Goal: Transaction & Acquisition: Purchase product/service

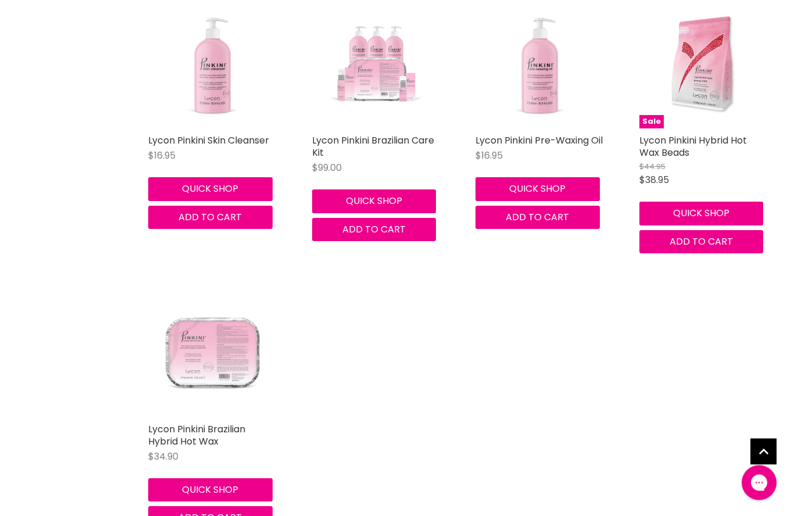
scroll to position [633, 0]
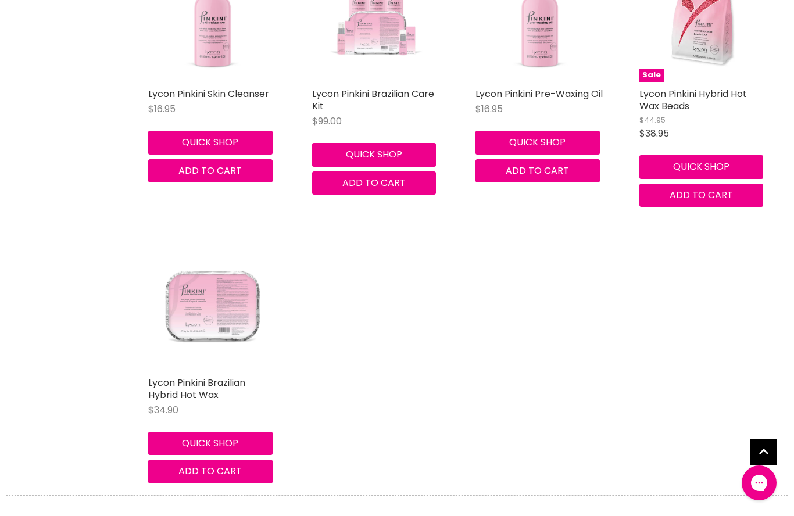
click at [205, 303] on img "Main content" at bounding box center [212, 306] width 129 height 129
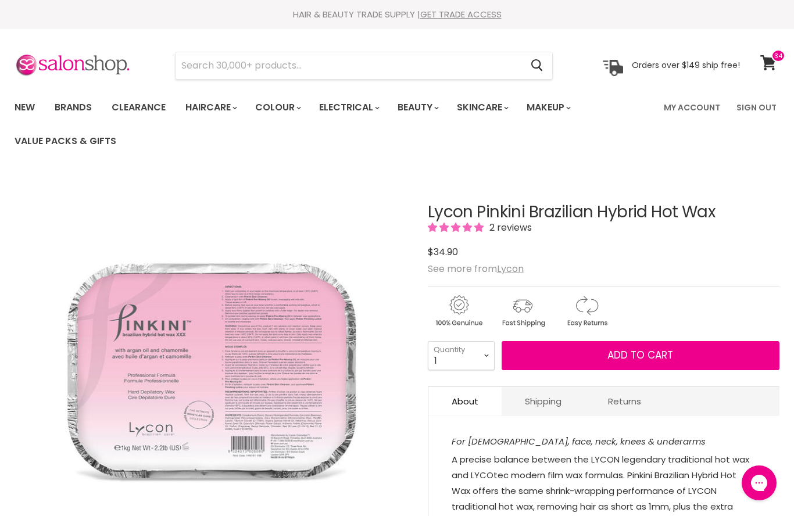
click at [613, 360] on span "Add to cart" at bounding box center [640, 355] width 66 height 14
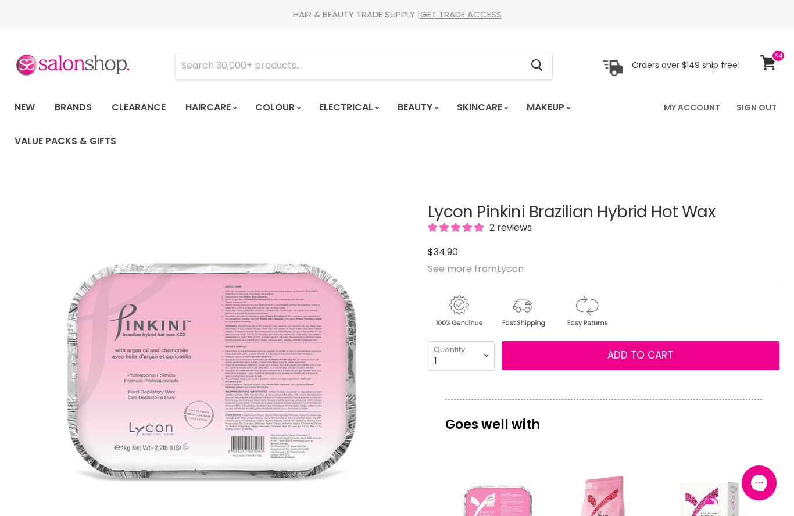
click at [629, 357] on span "Add to cart" at bounding box center [640, 355] width 66 height 14
click at [778, 61] on span at bounding box center [778, 55] width 14 height 13
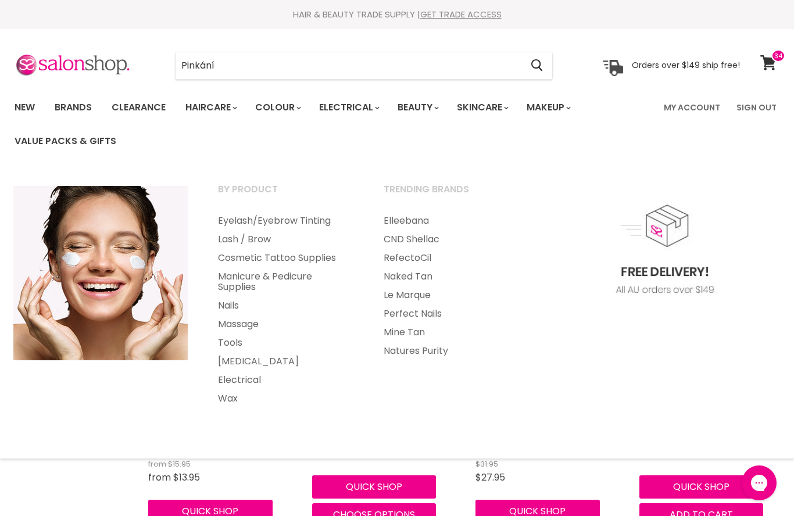
click at [228, 339] on link "Tools" at bounding box center [284, 343] width 163 height 19
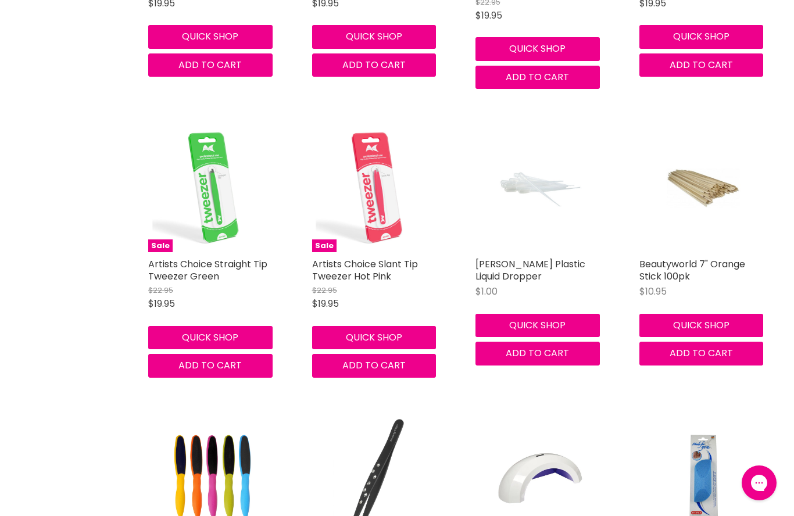
scroll to position [5401, 0]
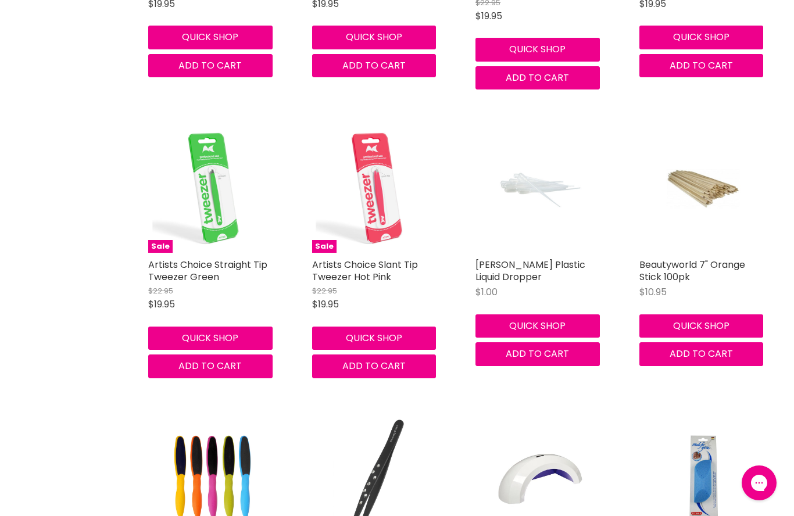
click at [705, 155] on img "Main content" at bounding box center [703, 188] width 85 height 129
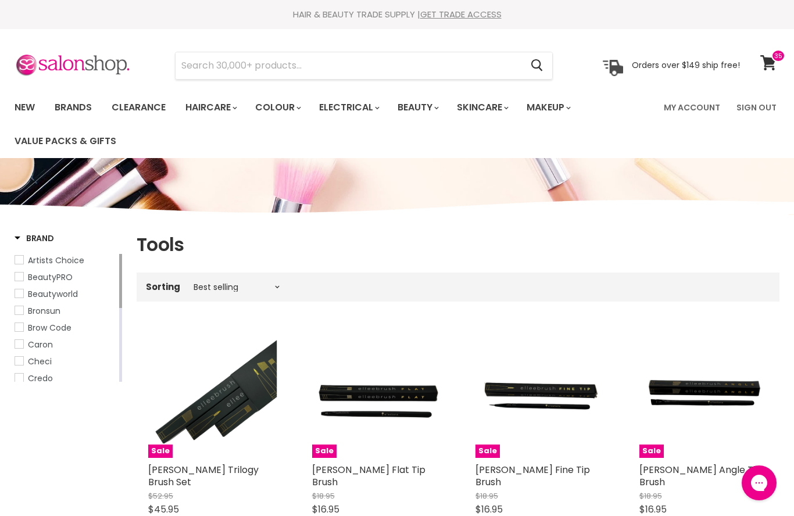
click at [145, 105] on link "Clearance" at bounding box center [138, 107] width 71 height 24
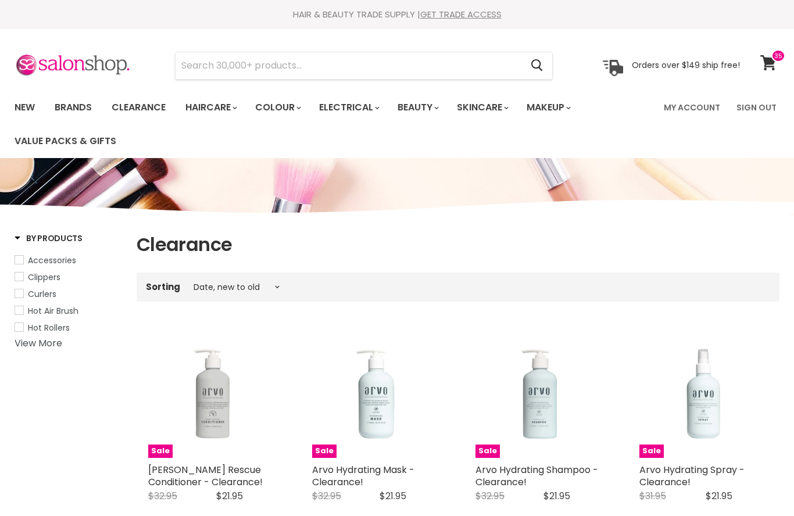
select select "created-descending"
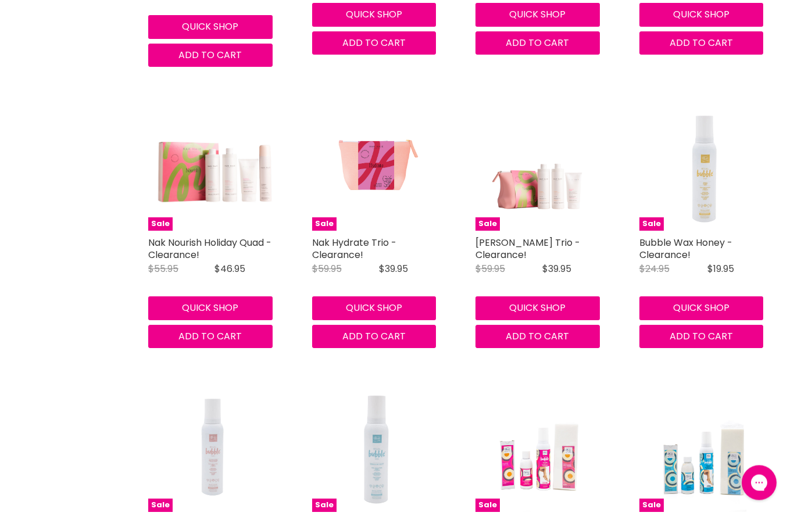
scroll to position [2234, 0]
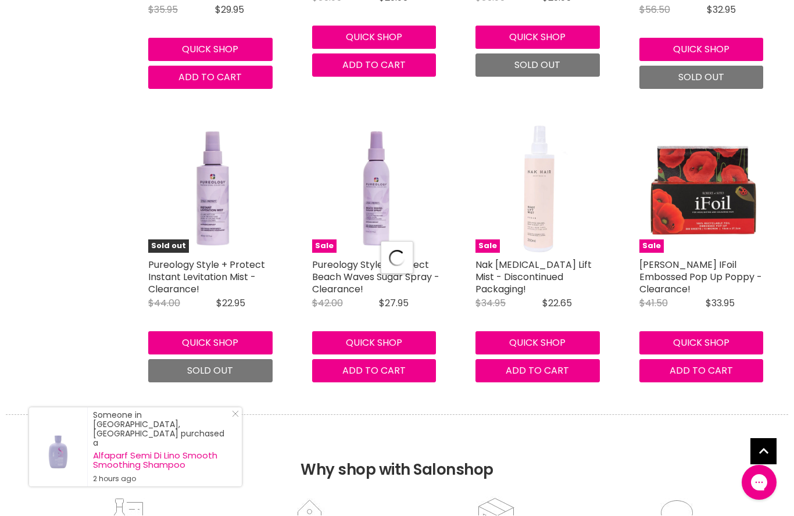
select select "created-descending"
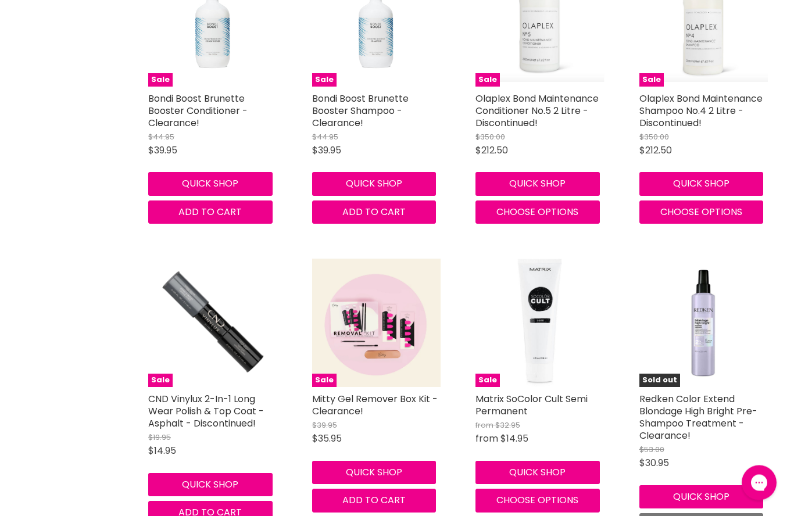
scroll to position [6280, 0]
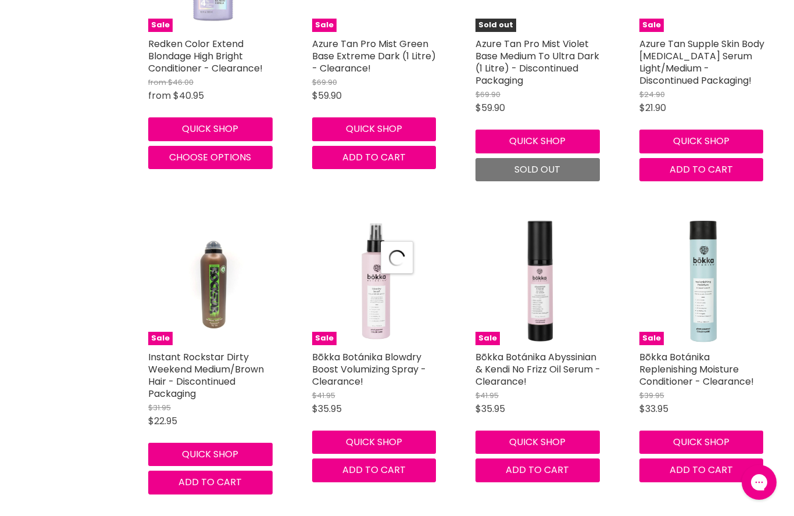
select select "created-descending"
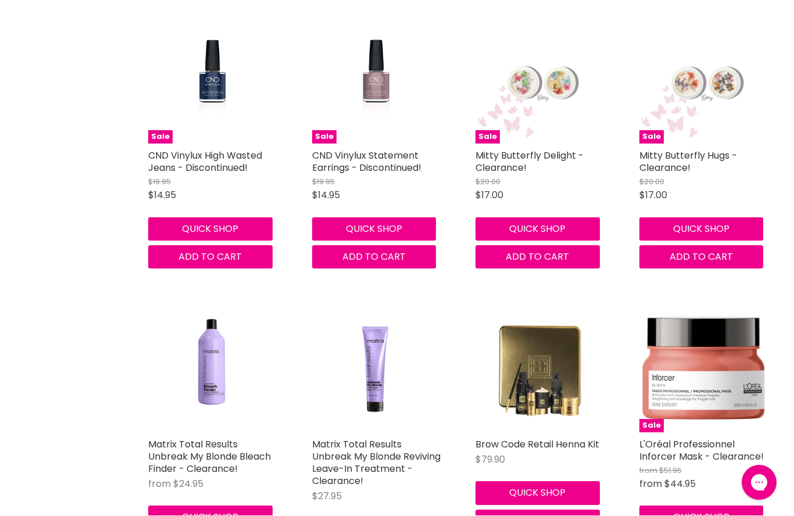
scroll to position [9880, 0]
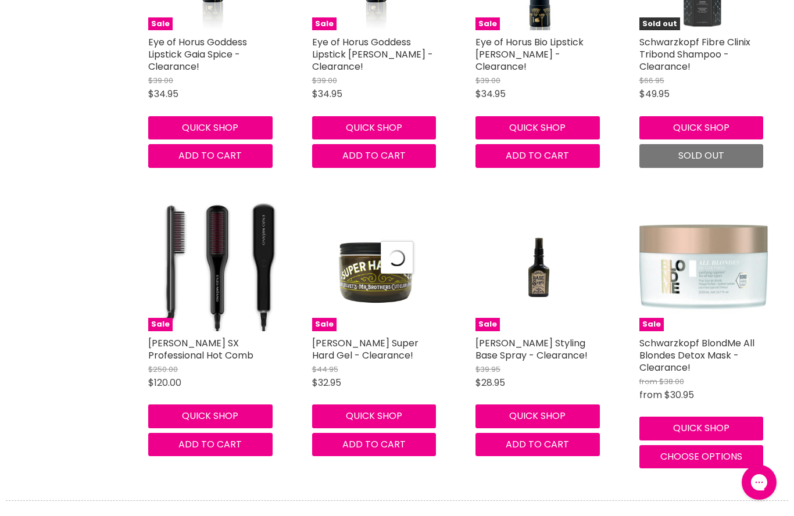
select select "created-descending"
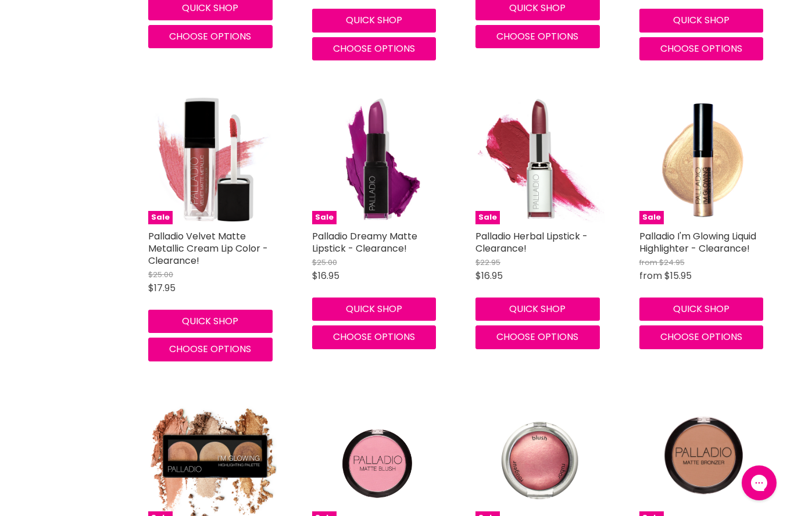
scroll to position [14004, 0]
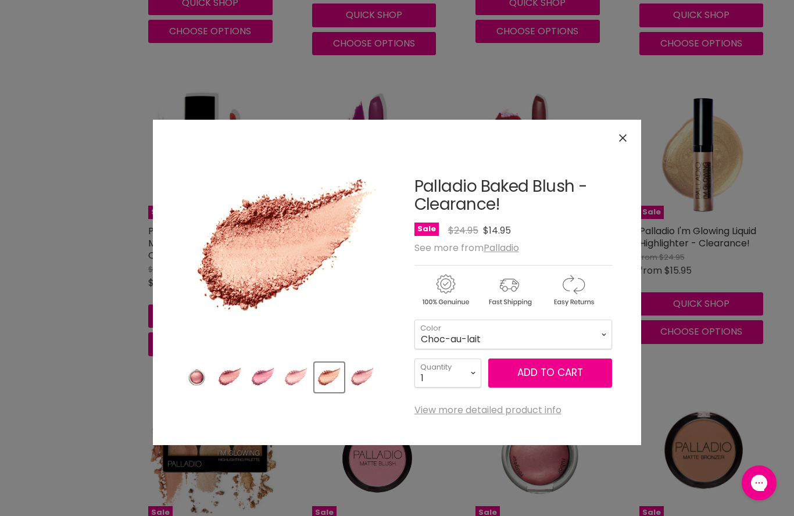
click at [298, 364] on img "Product thumbnails" at bounding box center [296, 377] width 27 height 27
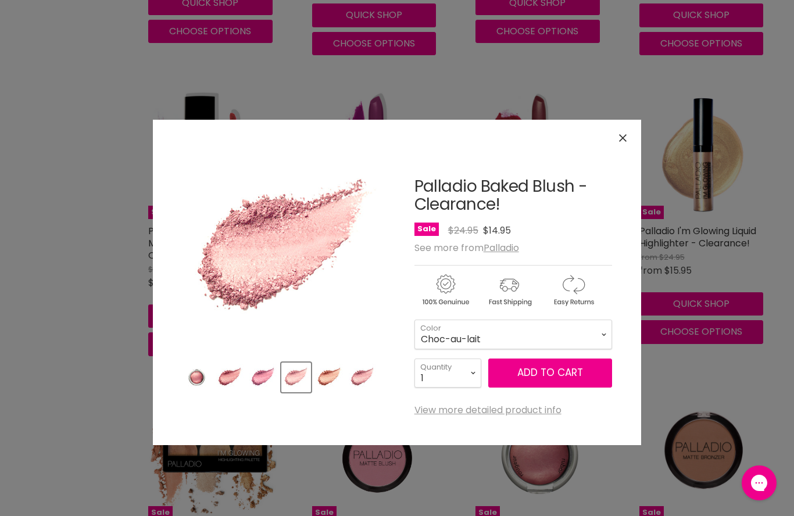
click at [258, 369] on img "Product thumbnails" at bounding box center [262, 377] width 27 height 27
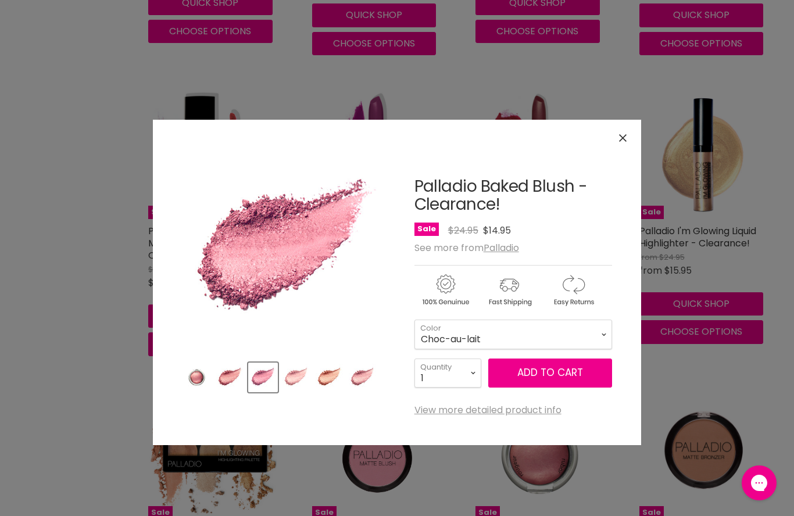
click at [224, 375] on img "Product thumbnails" at bounding box center [229, 377] width 27 height 27
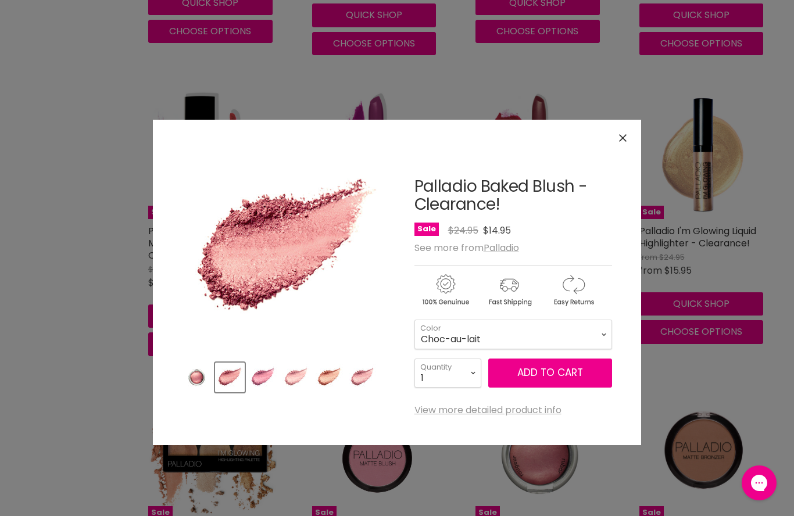
click at [192, 373] on img "Product thumbnails" at bounding box center [196, 377] width 27 height 27
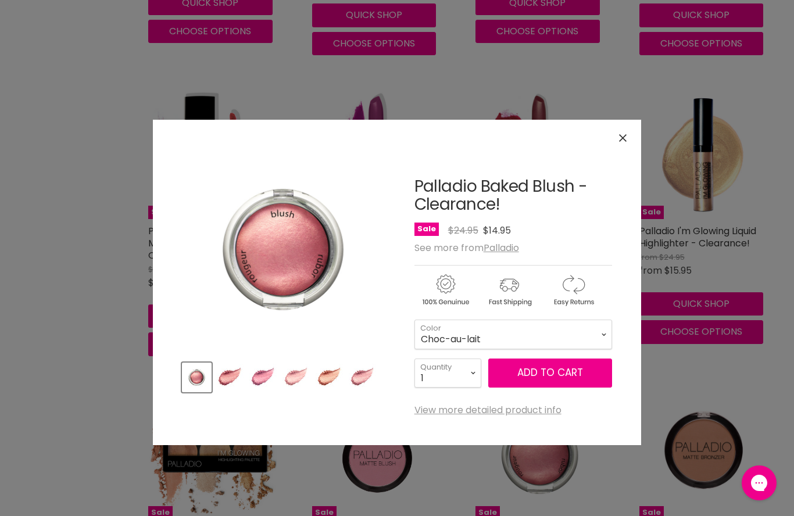
click at [230, 373] on img "Product thumbnails" at bounding box center [229, 377] width 27 height 27
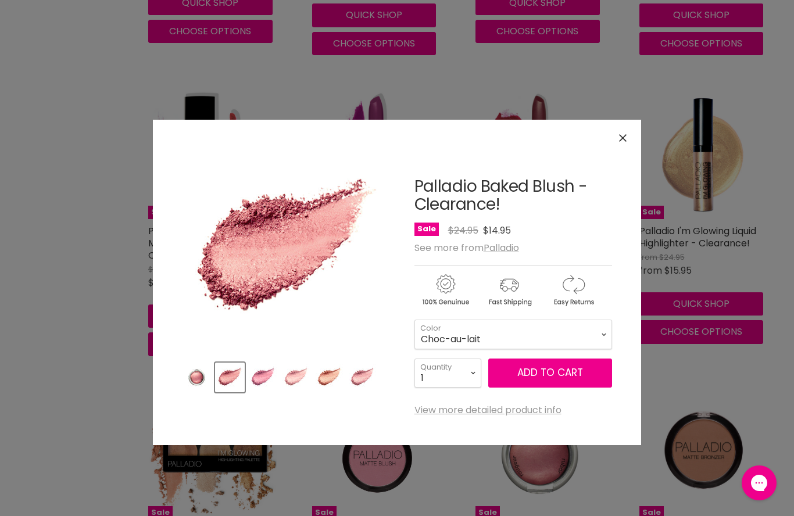
click at [263, 376] on img "Product thumbnails" at bounding box center [262, 377] width 27 height 27
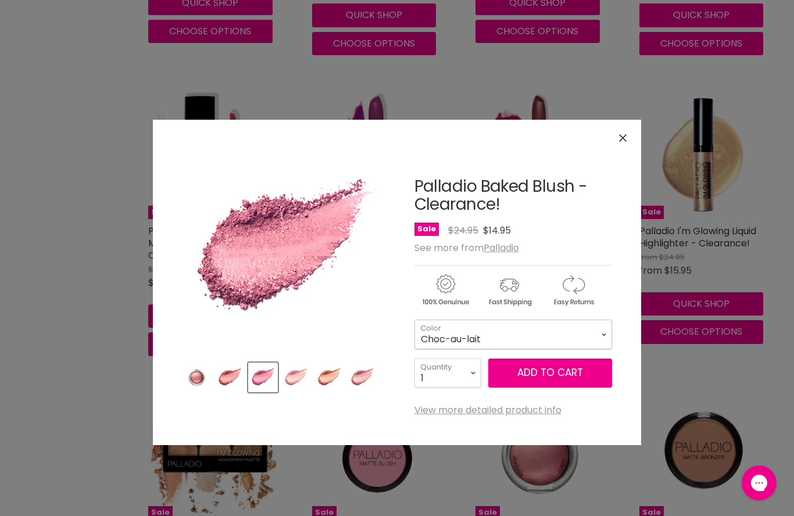
click at [604, 330] on select "Blushin' Wish Rosey Choc-au-lait Berry" at bounding box center [513, 334] width 198 height 29
click at [619, 133] on button "Close" at bounding box center [622, 138] width 25 height 25
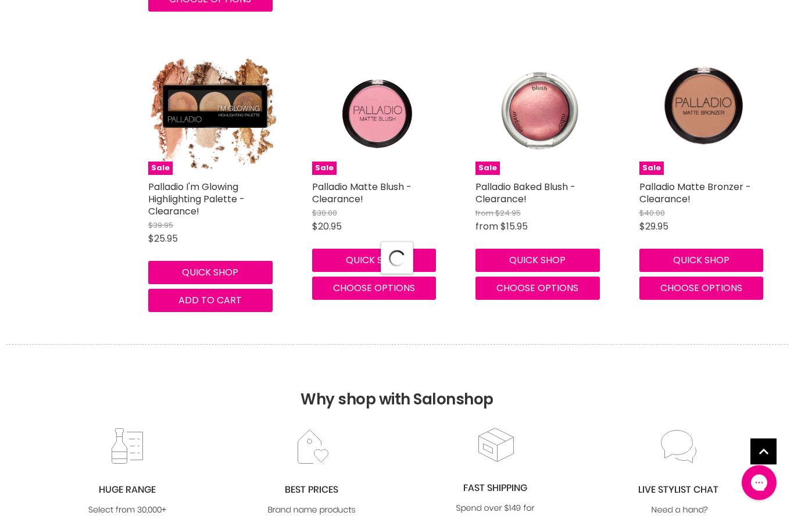
select select "created-descending"
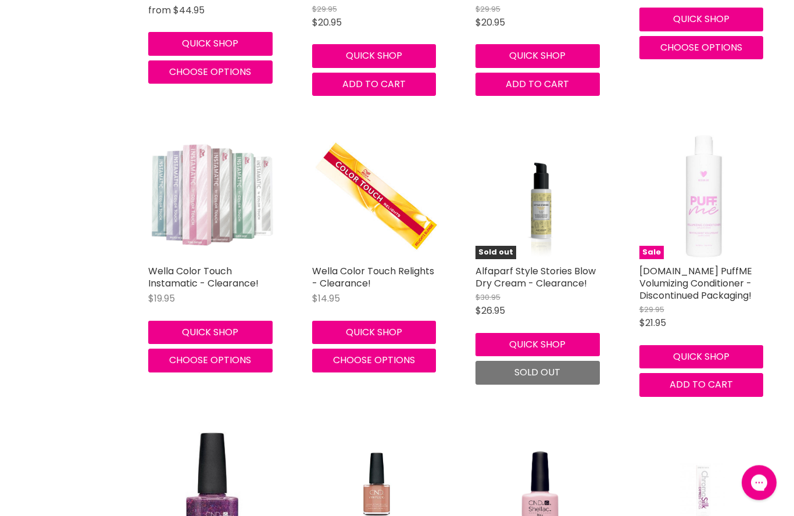
scroll to position [15909, 0]
